Goal: Task Accomplishment & Management: Use online tool/utility

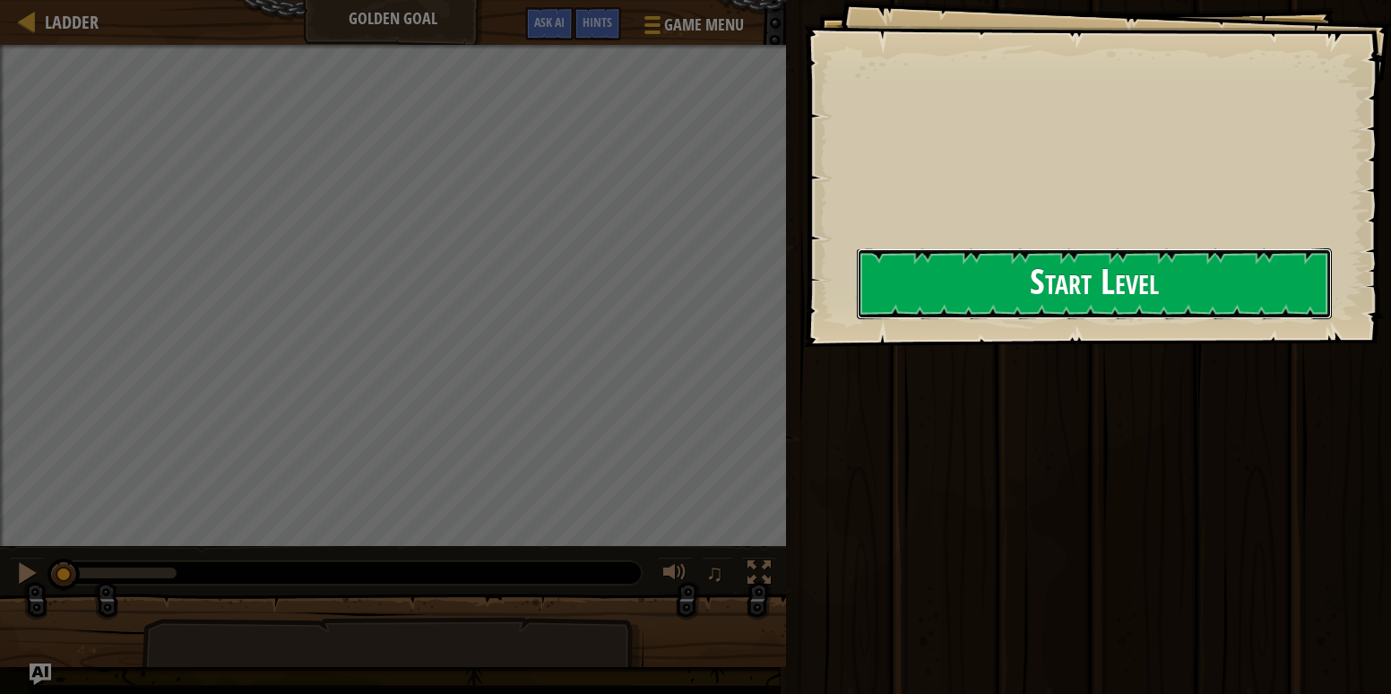
click at [961, 291] on button "Start Level" at bounding box center [1094, 283] width 475 height 71
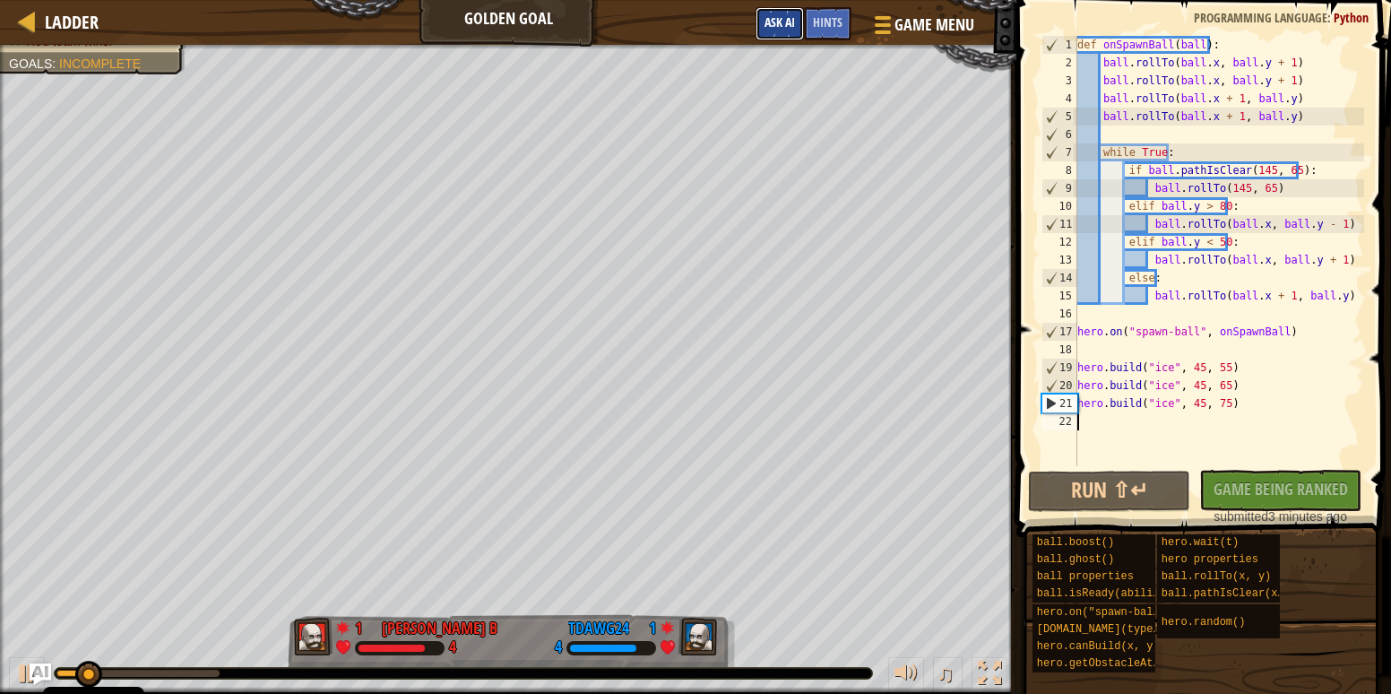
click at [794, 22] on span "Ask AI" at bounding box center [779, 21] width 30 height 17
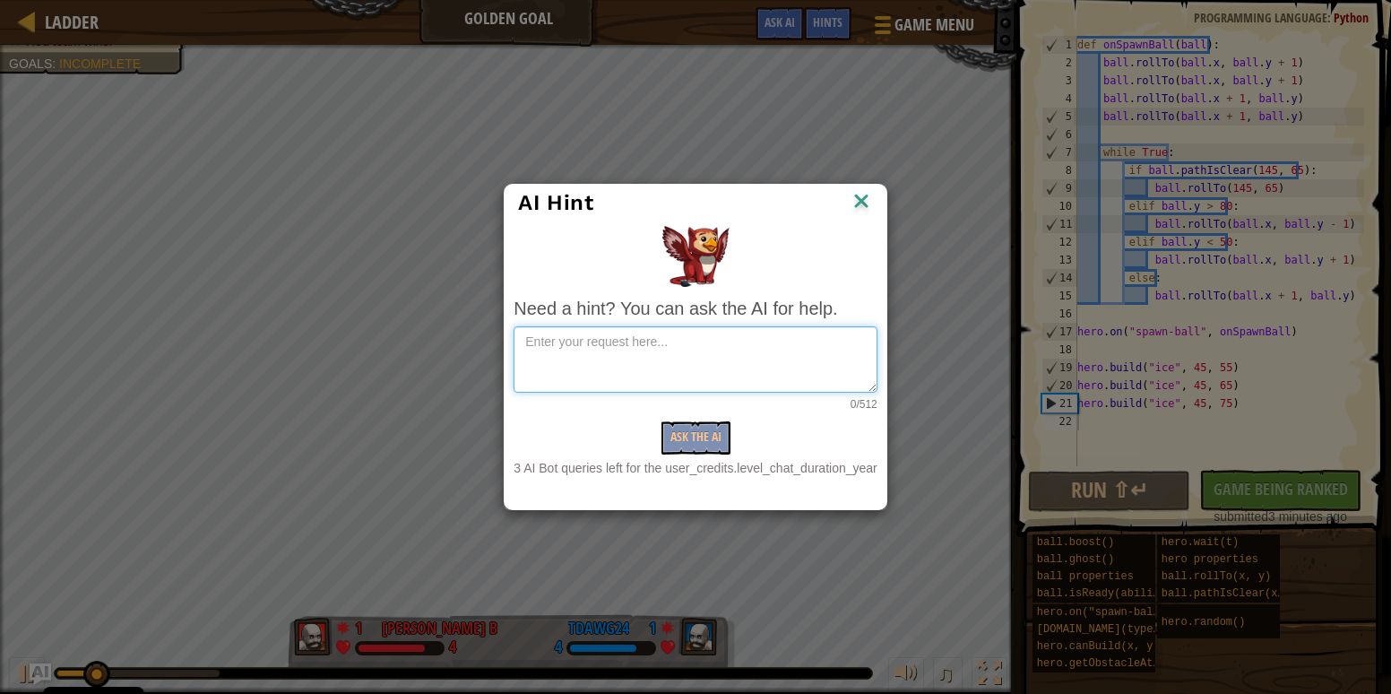
click at [784, 353] on textarea at bounding box center [694, 359] width 363 height 66
type textarea "mak me better"
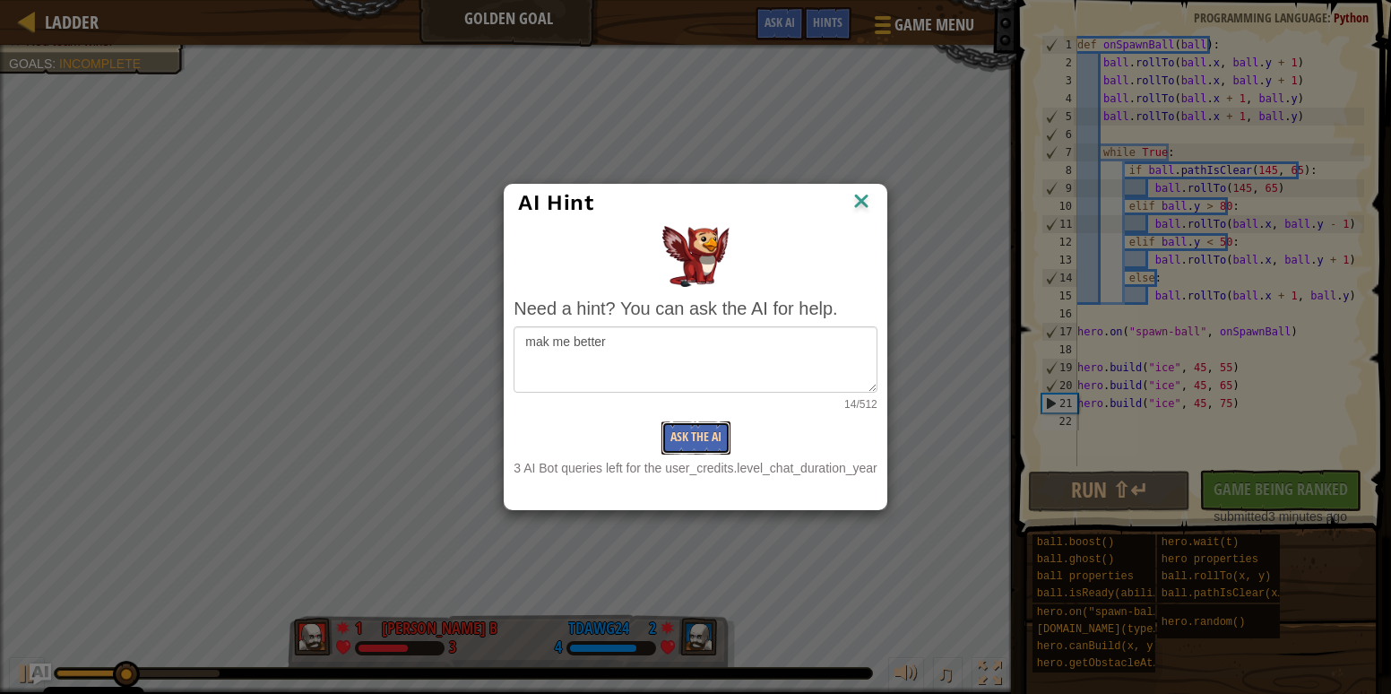
click at [727, 440] on button "Ask the AI" at bounding box center [695, 437] width 69 height 33
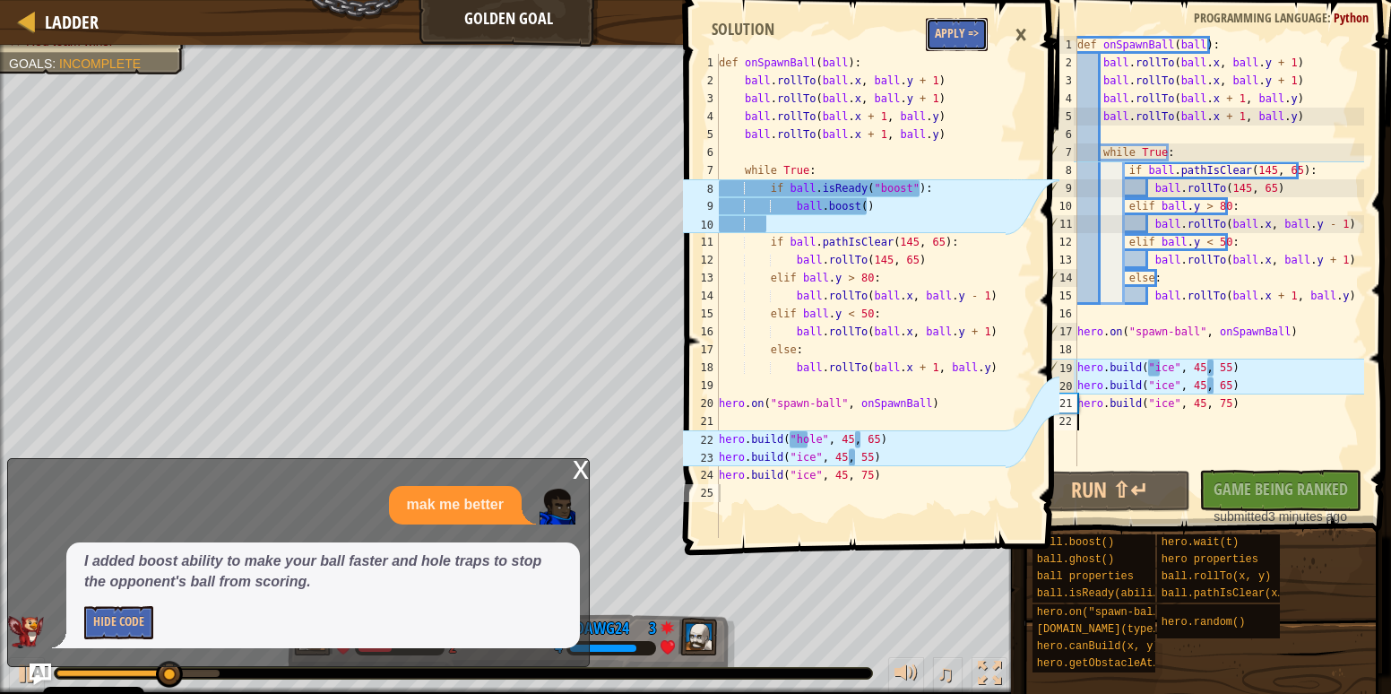
click at [949, 30] on button "Apply =>" at bounding box center [957, 34] width 62 height 33
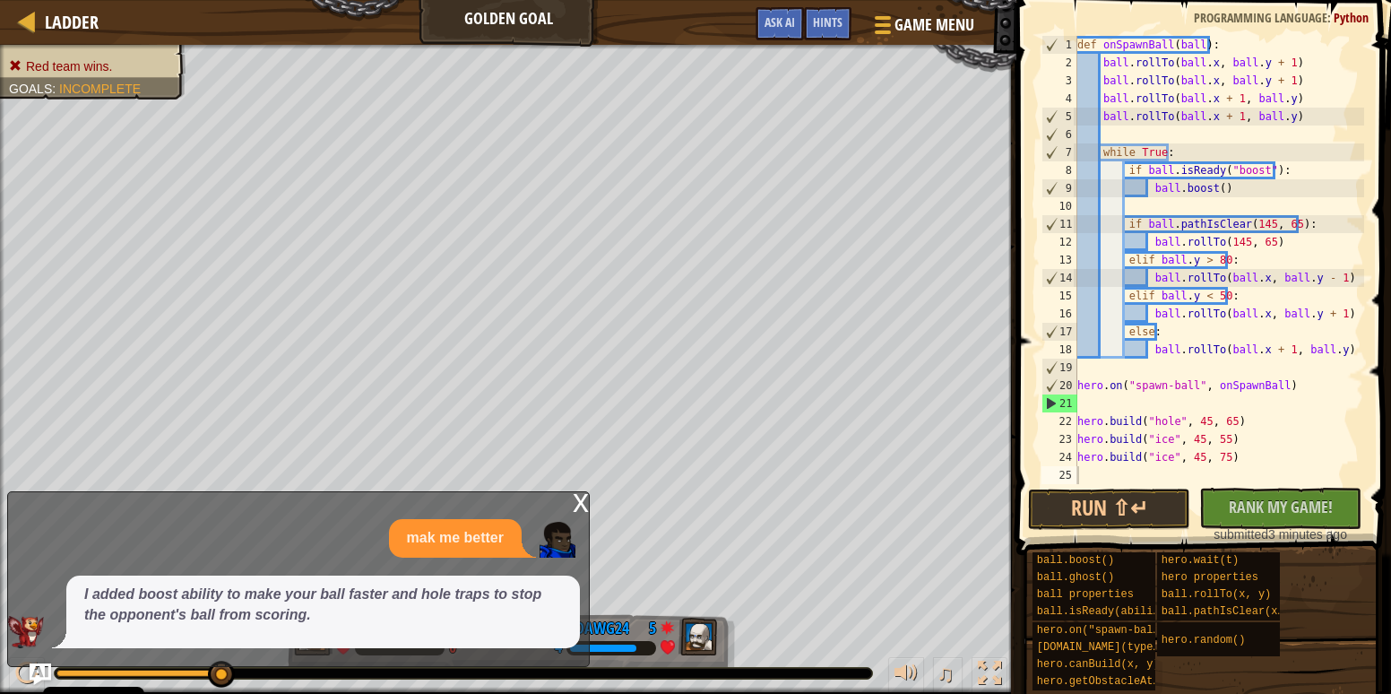
drag, startPoint x: 220, startPoint y: 668, endPoint x: 370, endPoint y: 671, distance: 150.6
click at [32, 18] on div at bounding box center [27, 21] width 22 height 22
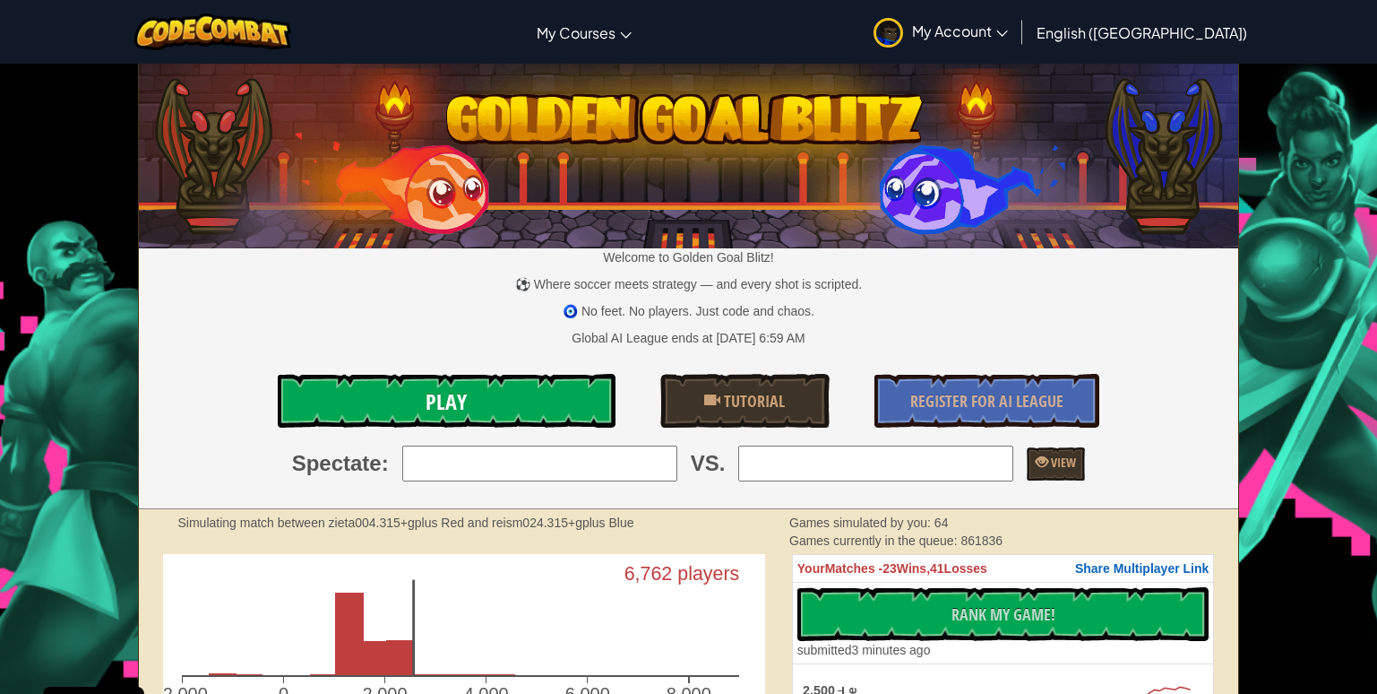
click at [443, 395] on span "Play" at bounding box center [446, 401] width 41 height 29
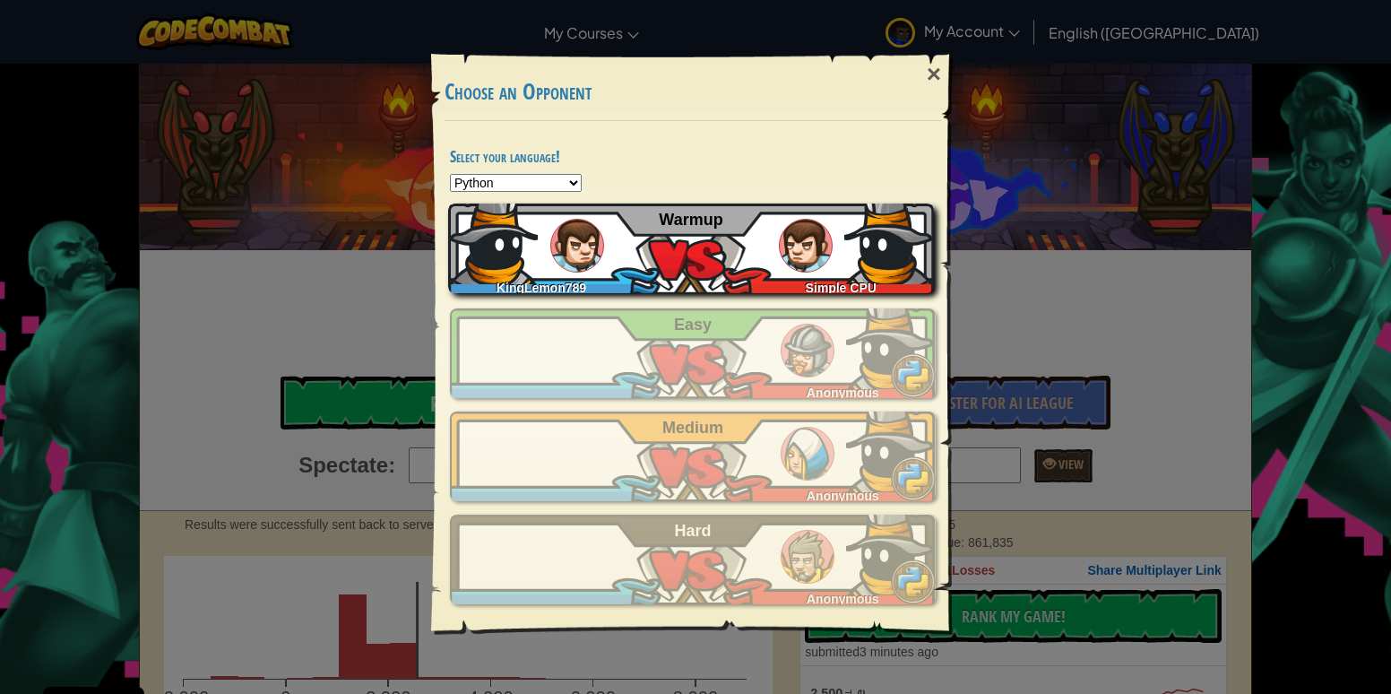
click at [674, 239] on div "KingLemon789 Simple CPU Warmup" at bounding box center [691, 248] width 486 height 90
